Goal: Task Accomplishment & Management: Manage account settings

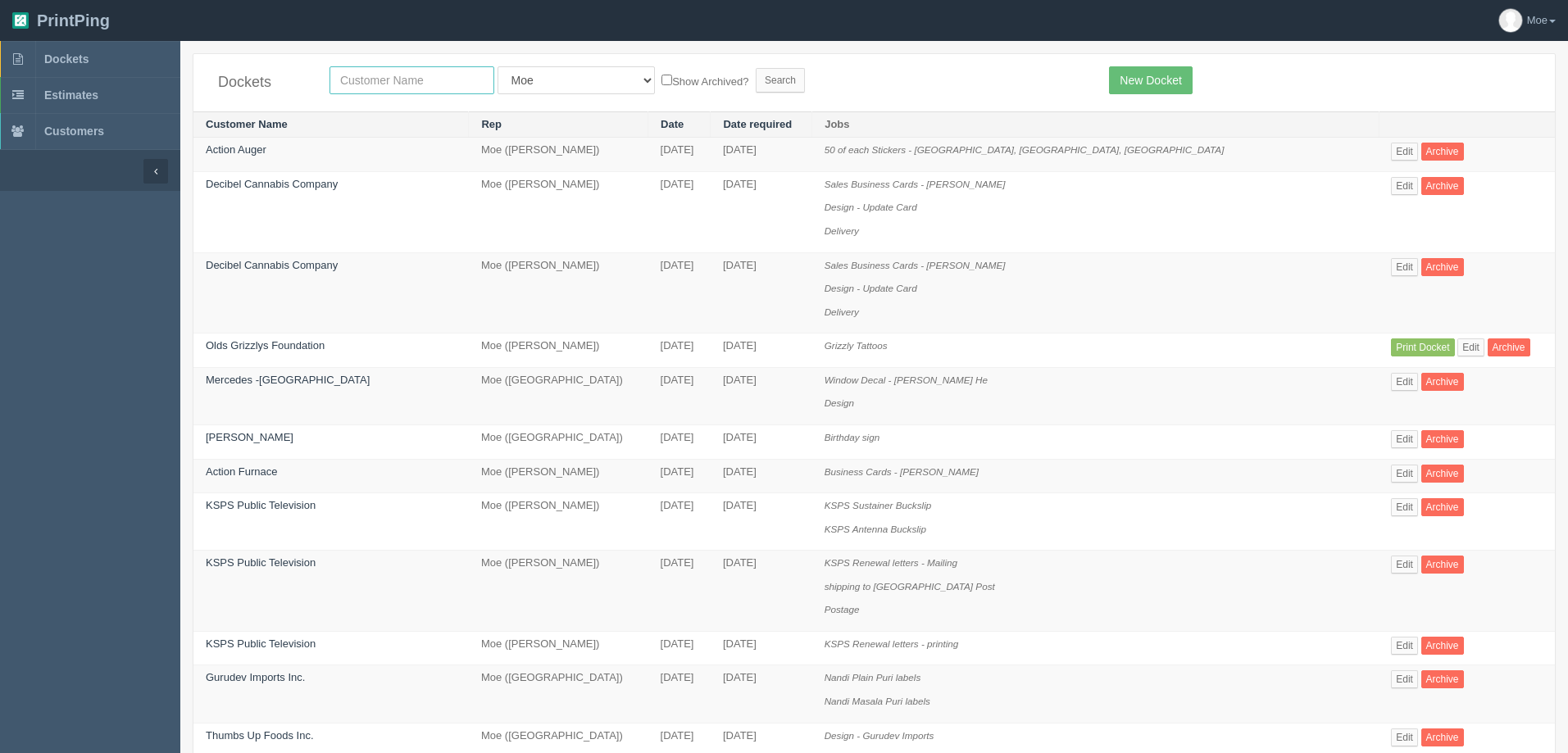
click at [448, 76] on input "text" at bounding box center [411, 80] width 164 height 28
type input "canadian timber"
click at [756, 71] on input "Search" at bounding box center [781, 80] width 49 height 25
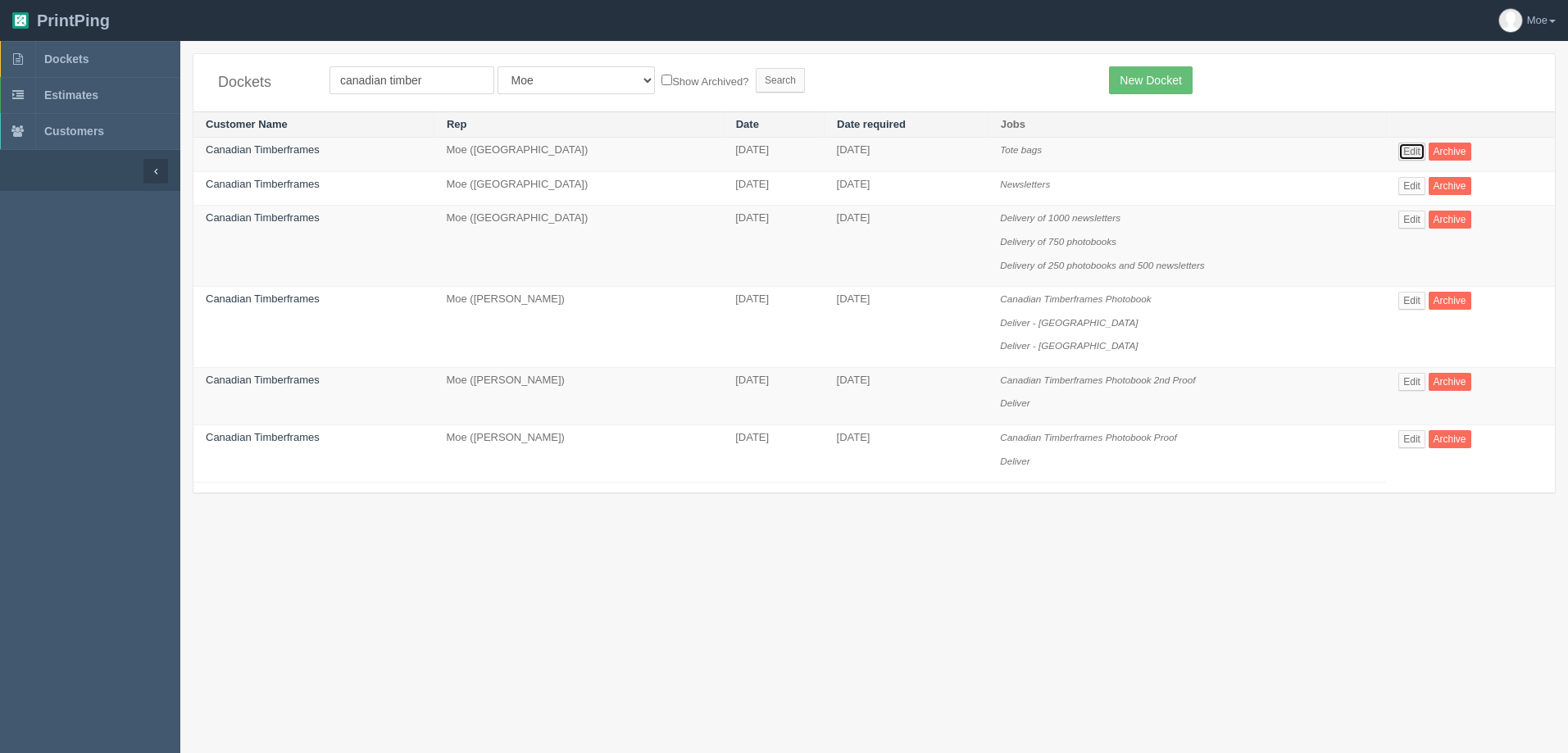
click at [1411, 148] on link "Edit" at bounding box center [1411, 151] width 27 height 18
